Goal: Task Accomplishment & Management: Manage account settings

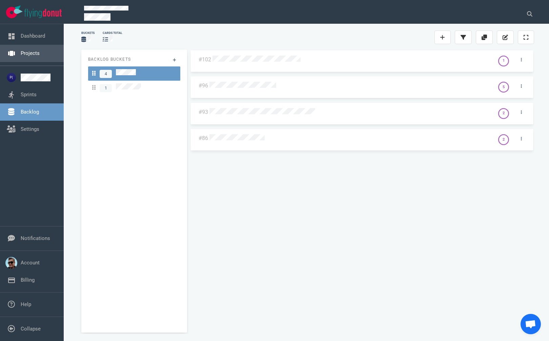
click at [25, 53] on link "Projects" at bounding box center [30, 53] width 19 height 6
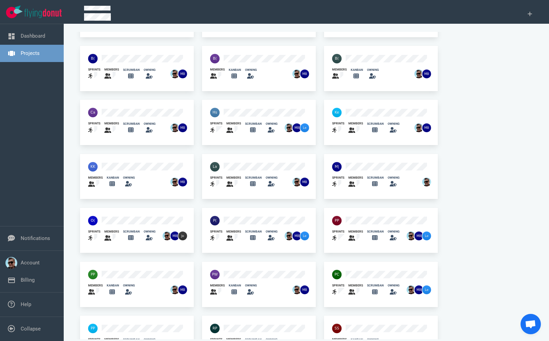
scroll to position [102, 0]
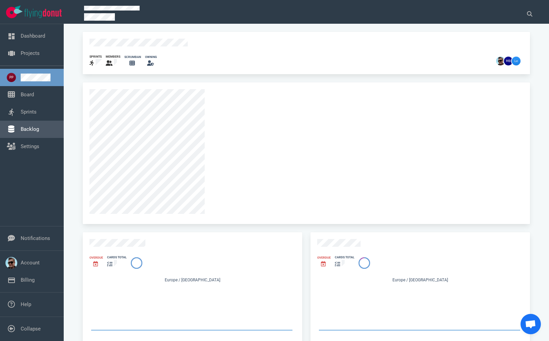
click at [30, 132] on link "Backlog" at bounding box center [30, 129] width 18 height 6
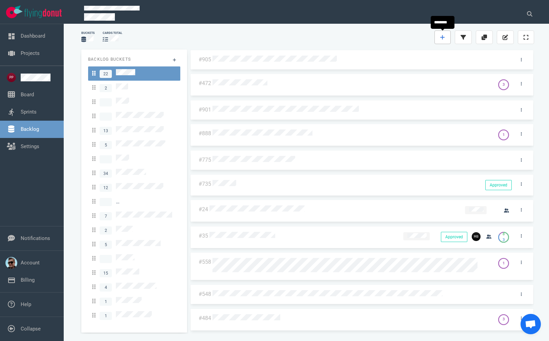
click at [442, 38] on icon at bounding box center [443, 37] width 5 height 5
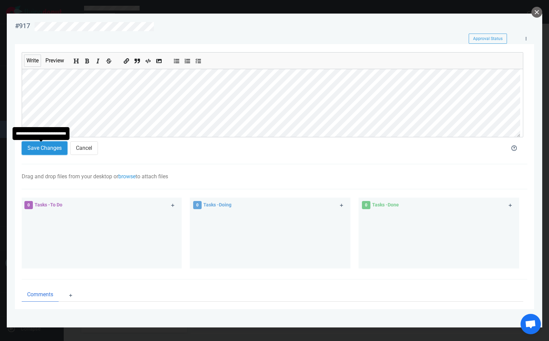
click at [41, 144] on button "Save Changes" at bounding box center [45, 148] width 46 height 14
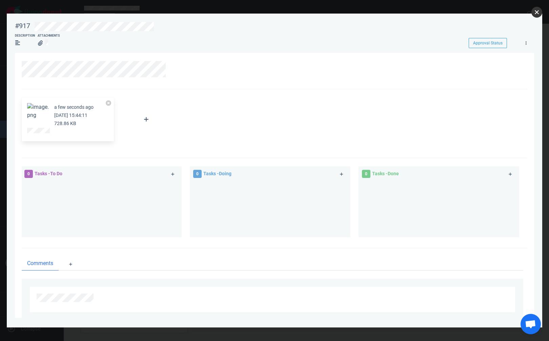
click at [537, 11] on button "close" at bounding box center [537, 12] width 11 height 11
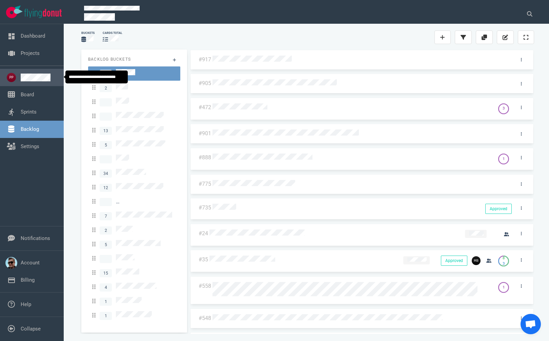
click at [35, 79] on link at bounding box center [40, 78] width 38 height 8
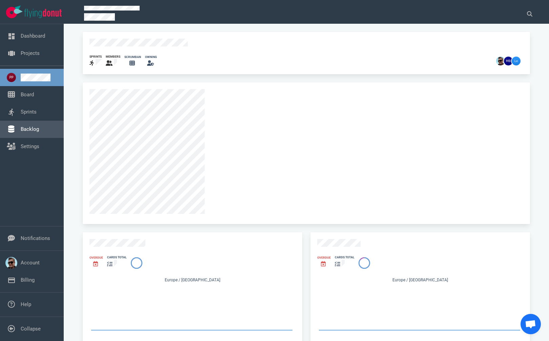
click at [27, 126] on link "Backlog" at bounding box center [30, 129] width 18 height 6
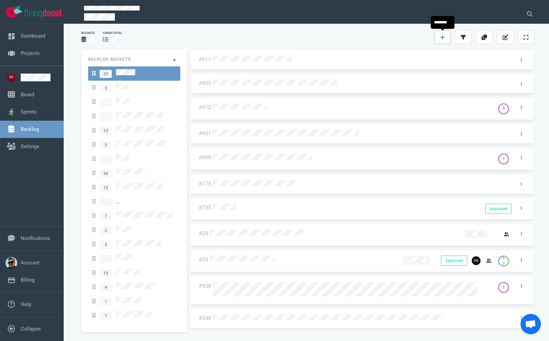
click at [442, 38] on icon at bounding box center [443, 37] width 4 height 4
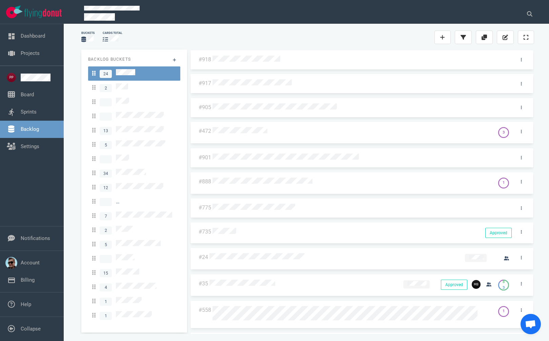
click at [247, 54] on div at bounding box center [361, 59] width 300 height 14
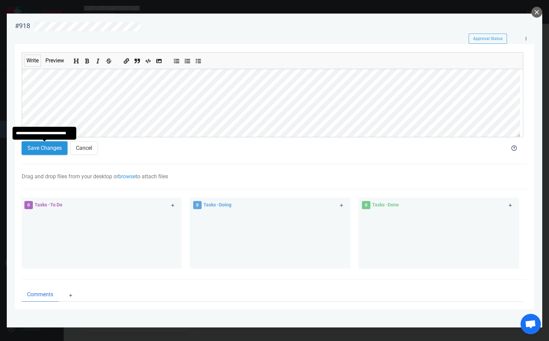
click at [57, 149] on button "Save Changes" at bounding box center [45, 148] width 46 height 14
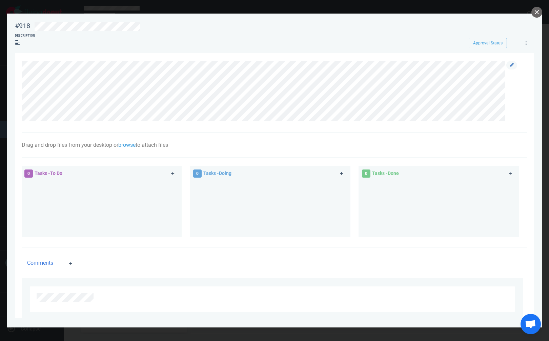
click at [210, 122] on div at bounding box center [273, 92] width 502 height 63
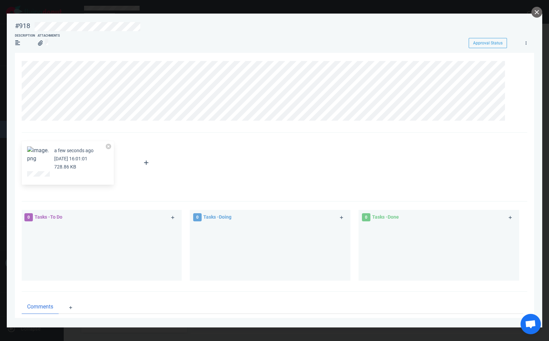
click at [39, 154] on button "Zoom image" at bounding box center [38, 155] width 22 height 16
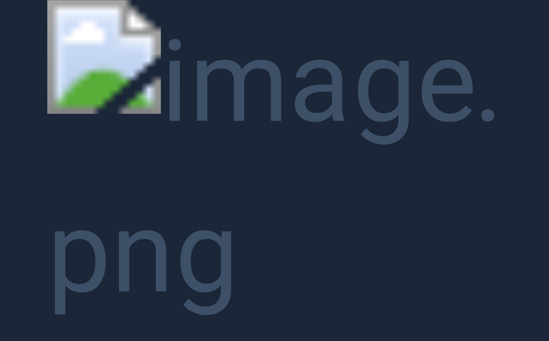
click at [522, 23] on button "Unzoom image" at bounding box center [274, 170] width 549 height 341
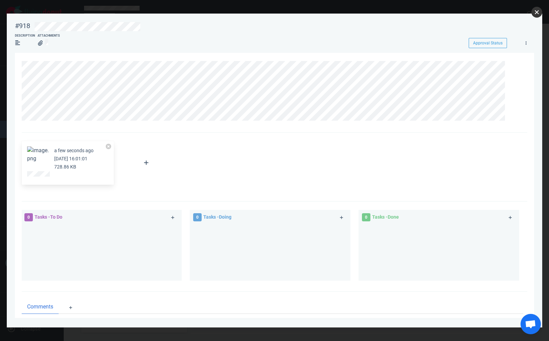
click at [537, 12] on button "close" at bounding box center [537, 12] width 11 height 11
